Goal: Task Accomplishment & Management: Manage account settings

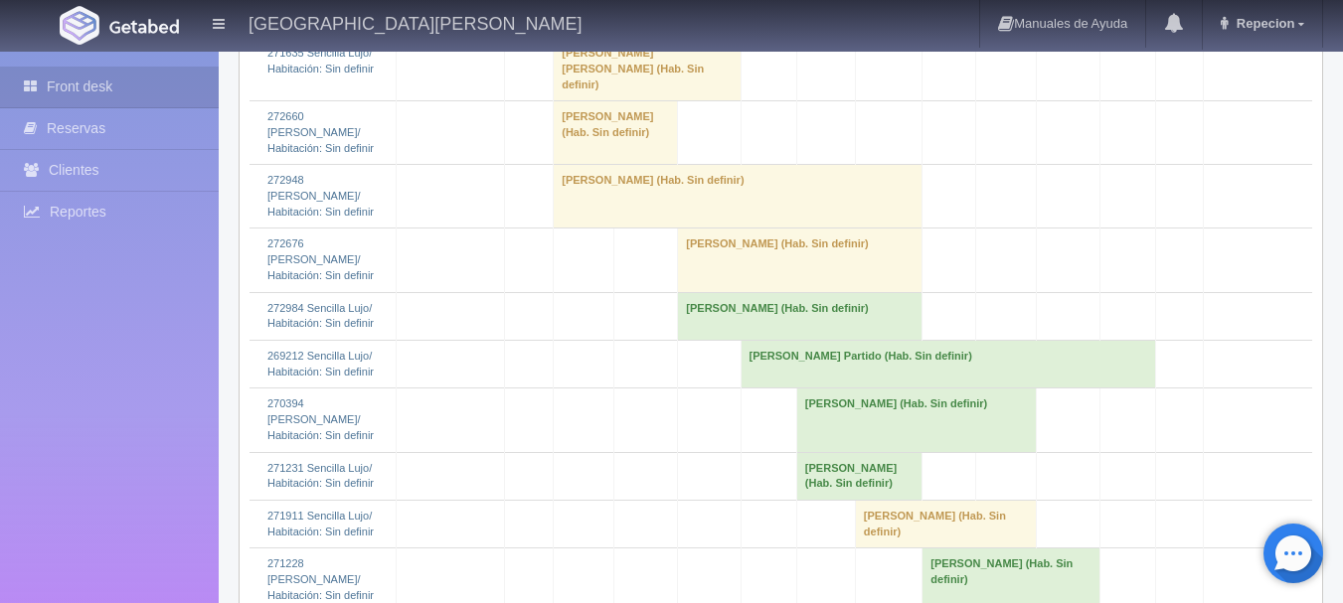
scroll to position [3263, 0]
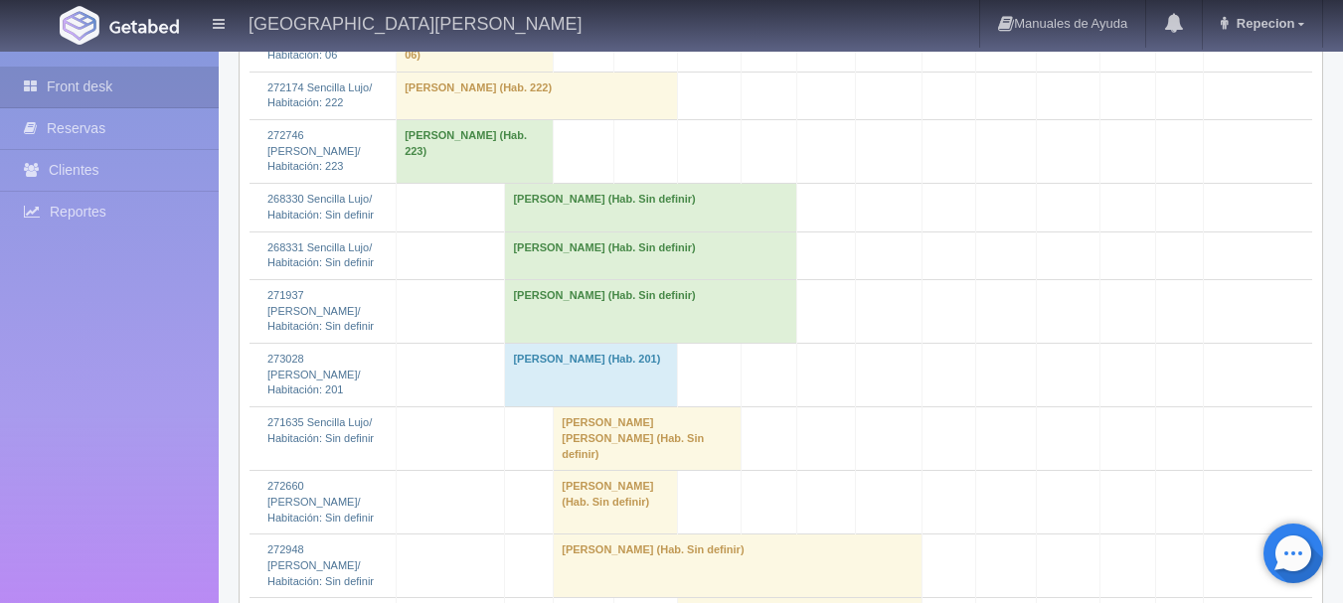
click at [605, 184] on td "[PERSON_NAME] (Hab. Sin definir)" at bounding box center [650, 208] width 291 height 48
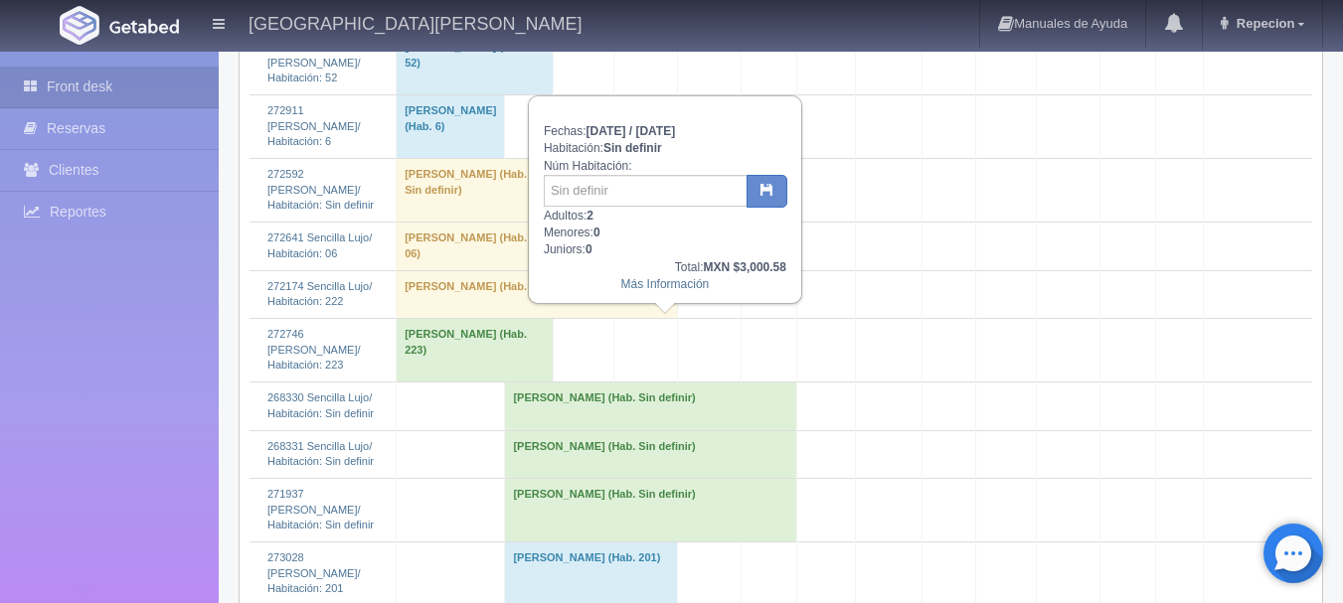
click at [633, 430] on td "[PERSON_NAME] (Hab. Sin definir)" at bounding box center [650, 454] width 291 height 48
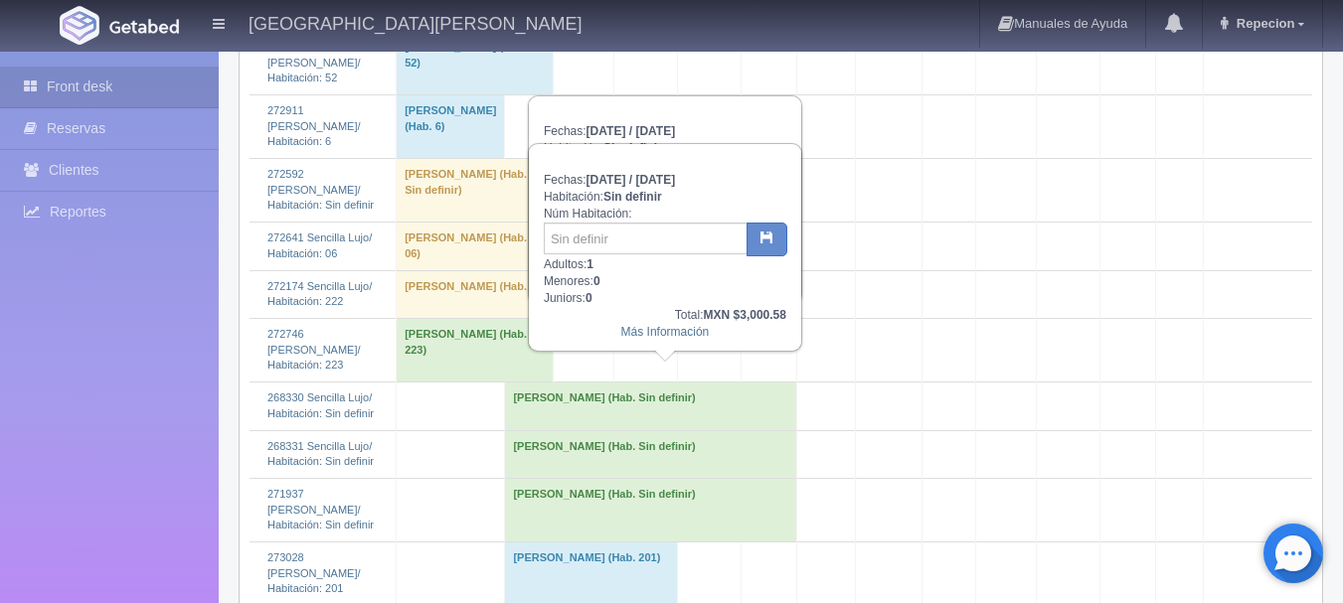
click at [647, 478] on td "[PERSON_NAME] (Hab. Sin definir)" at bounding box center [650, 510] width 291 height 64
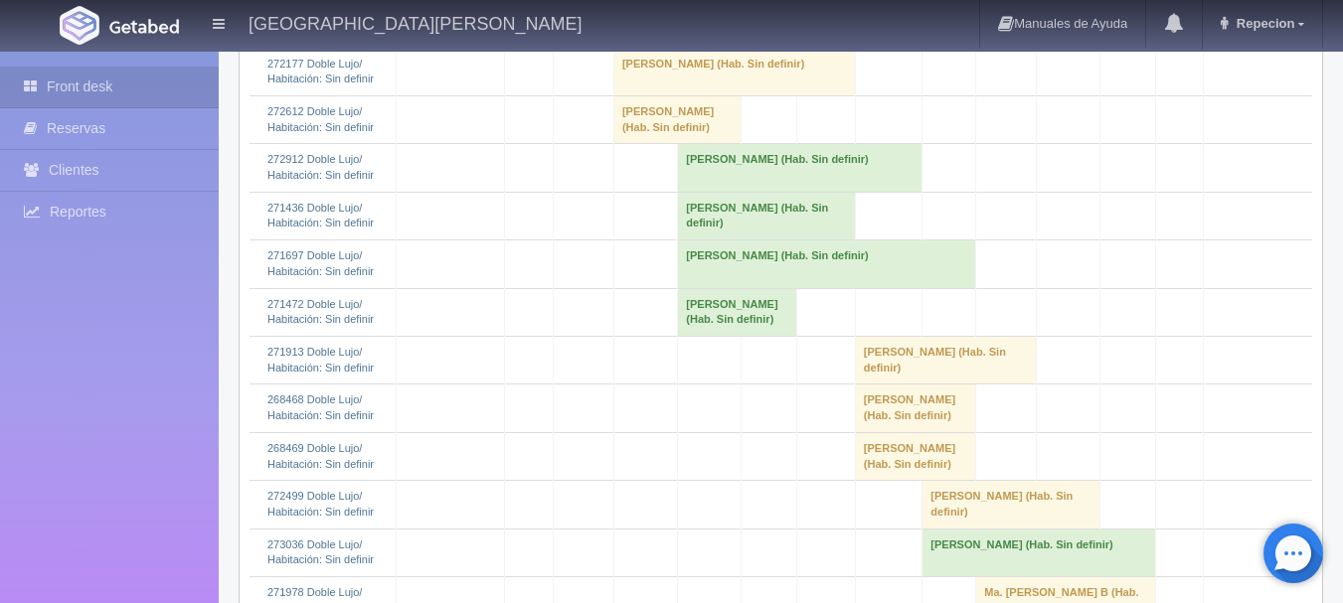
scroll to position [1177, 0]
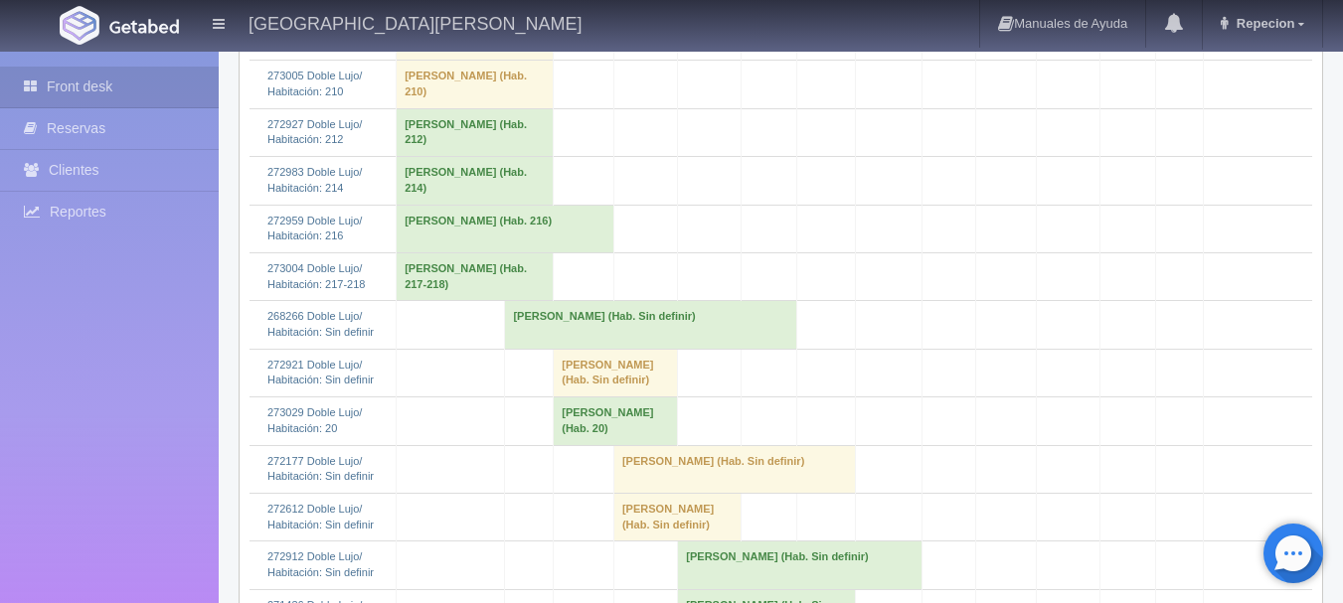
click at [615, 349] on td "[PERSON_NAME] (Hab. Sin definir)" at bounding box center [650, 325] width 291 height 48
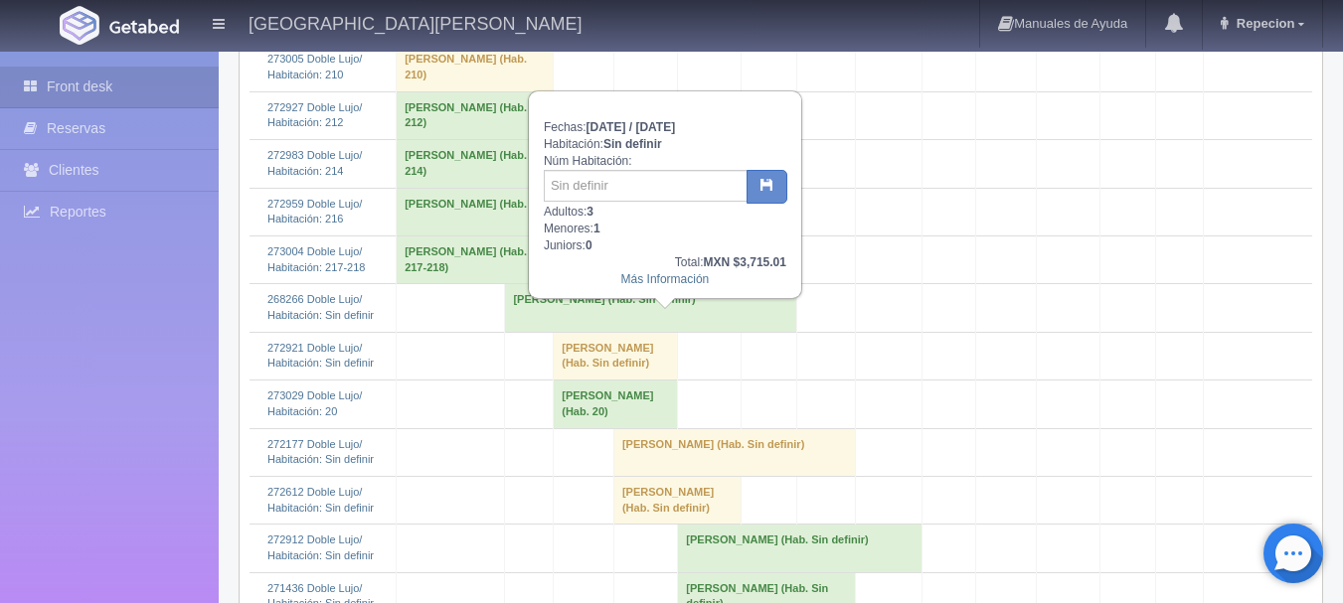
scroll to position [1192, 0]
click at [660, 287] on link "Más Información" at bounding box center [665, 280] width 88 height 14
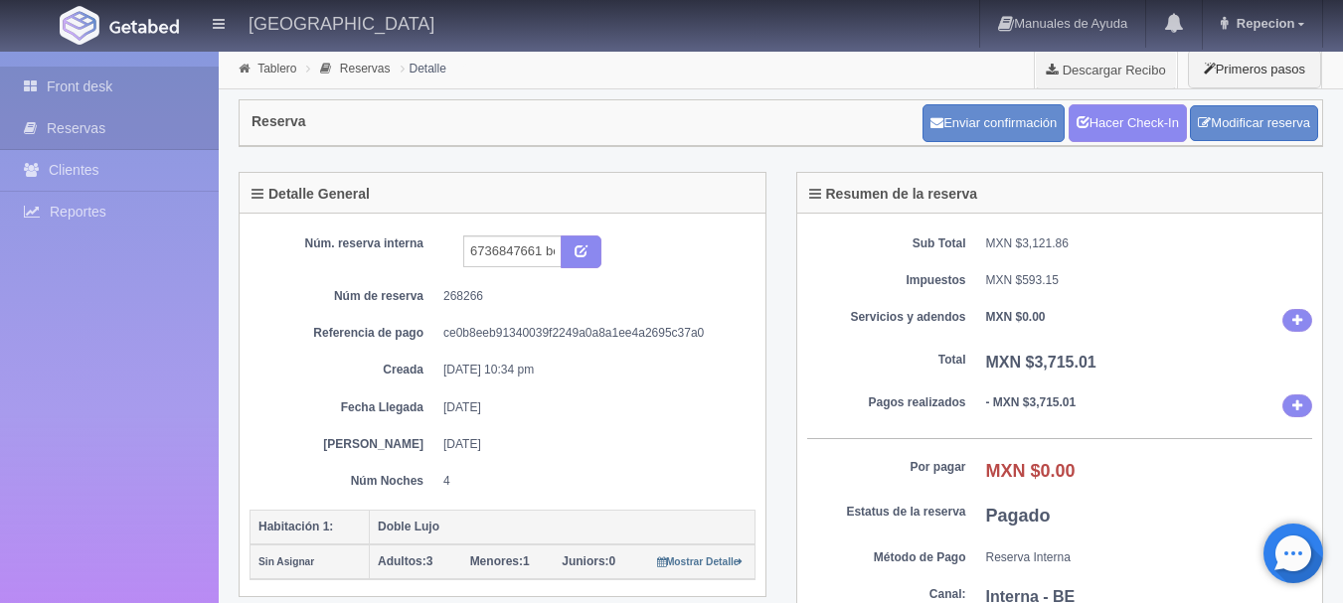
click at [86, 89] on link "Front desk" at bounding box center [109, 87] width 219 height 41
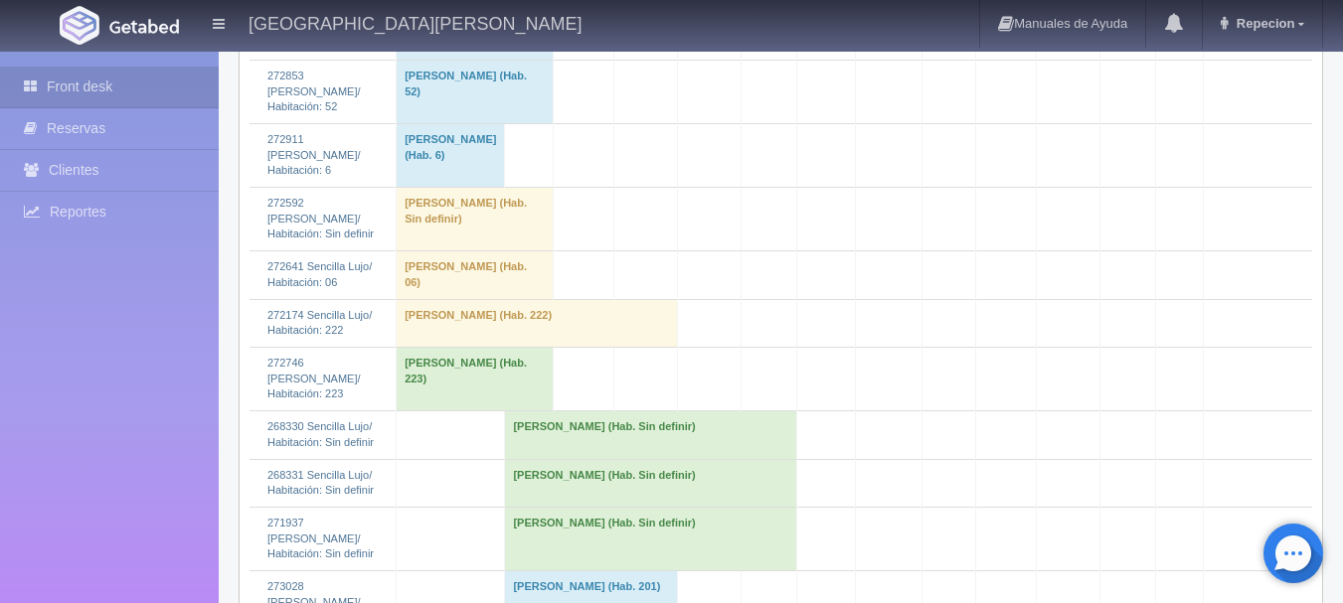
scroll to position [3081, 0]
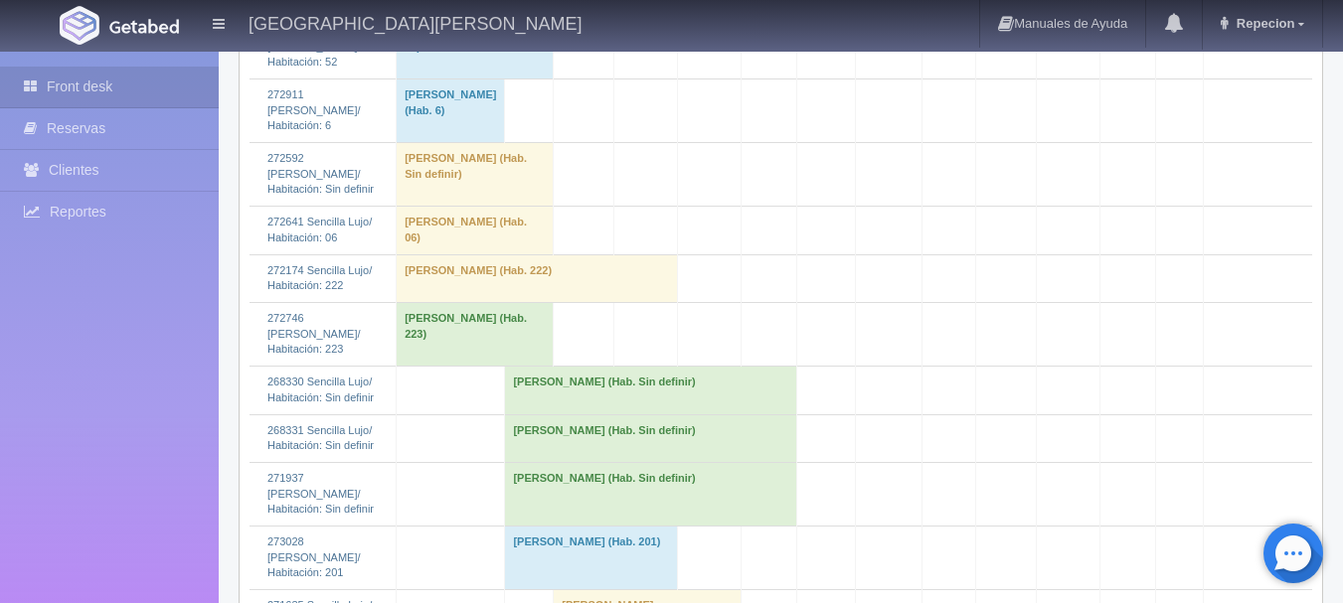
click at [592, 367] on td "Lizbeth Mendez (Hab. Sin definir)" at bounding box center [650, 391] width 291 height 48
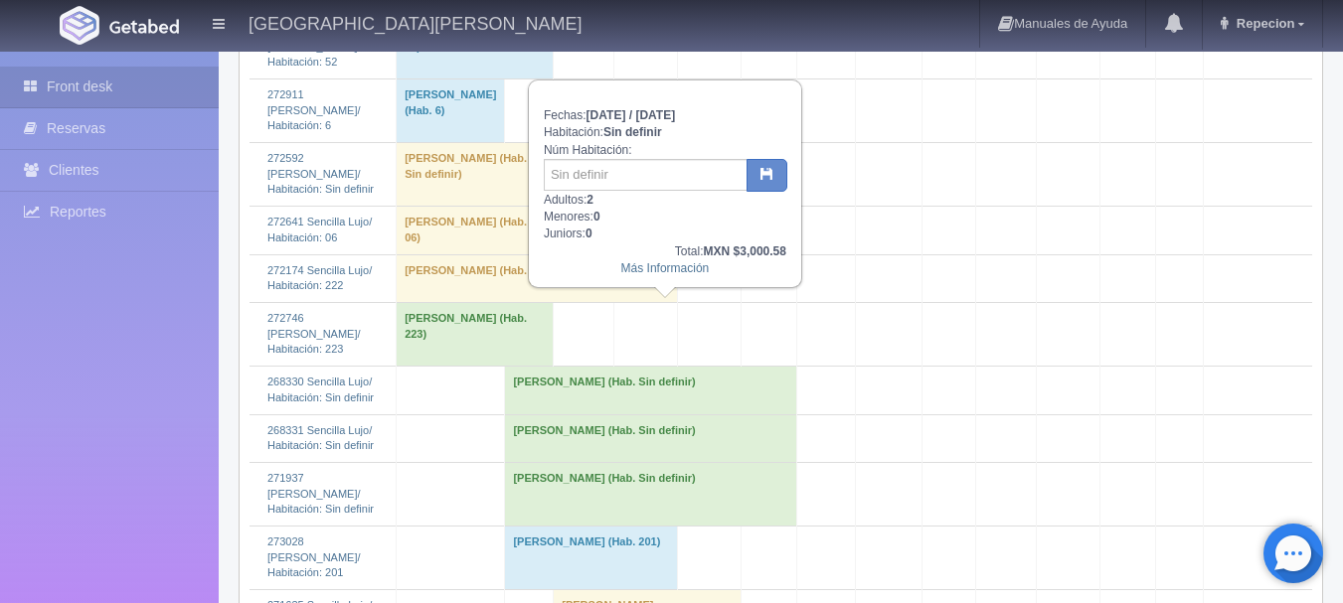
click at [607, 414] on td "[PERSON_NAME] (Hab. Sin definir)" at bounding box center [650, 438] width 291 height 48
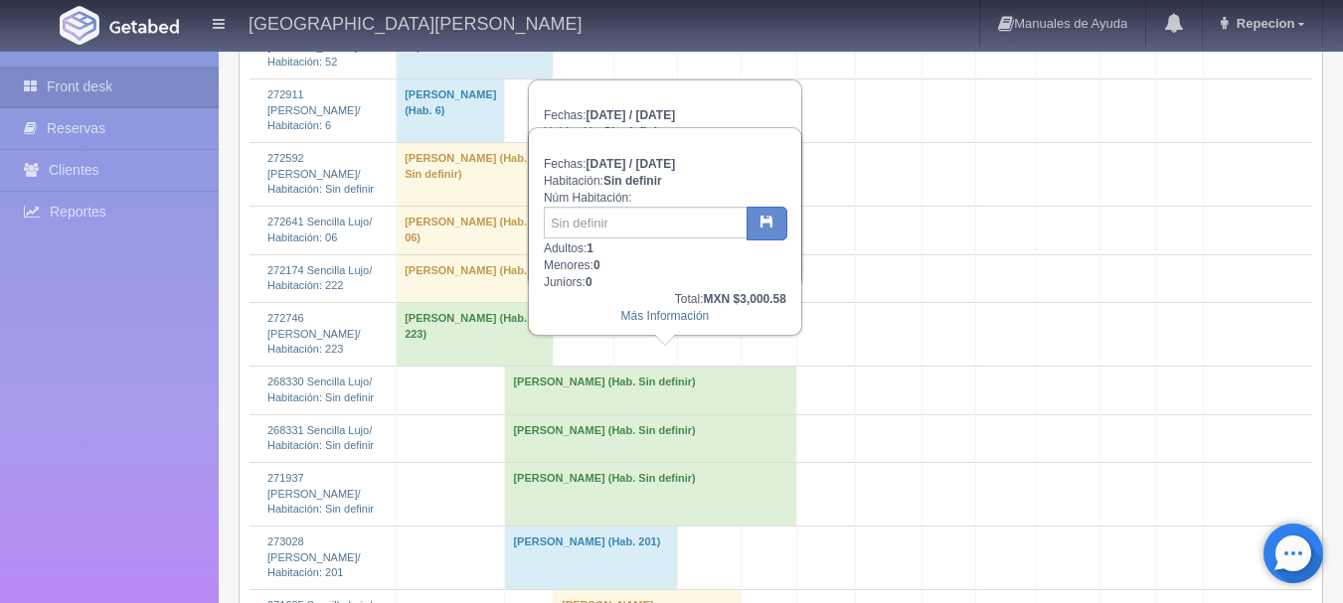
click at [606, 462] on td "[PERSON_NAME] (Hab. Sin definir)" at bounding box center [650, 494] width 291 height 64
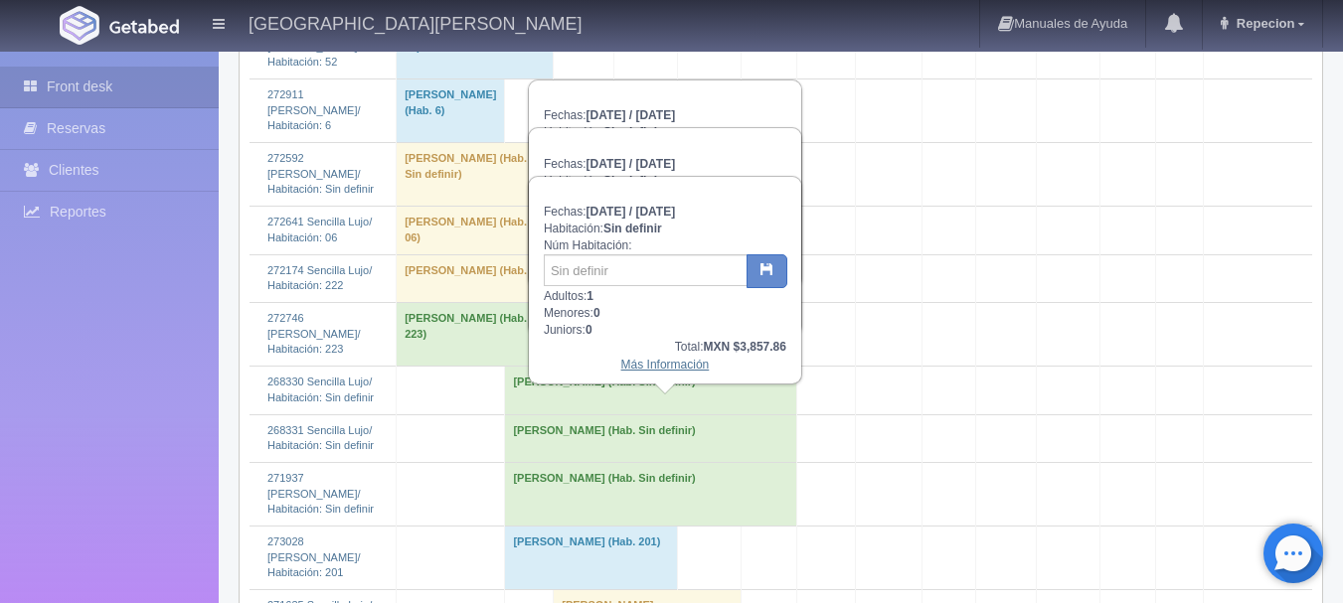
click at [666, 369] on link "Más Información" at bounding box center [665, 365] width 88 height 14
click at [681, 462] on td "[PERSON_NAME] (Hab. Sin definir)" at bounding box center [650, 494] width 291 height 64
